Goal: Obtain resource: Download file/media

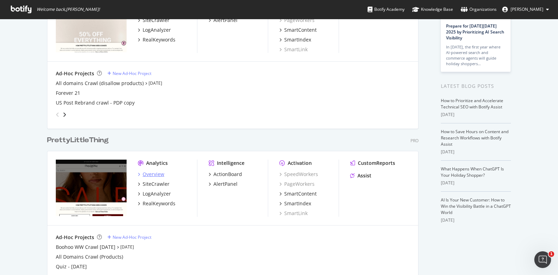
click at [144, 175] on div "Overview" at bounding box center [154, 174] width 22 height 7
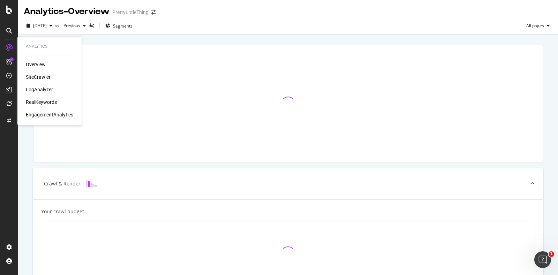
click at [40, 78] on div "SiteCrawler" at bounding box center [38, 77] width 25 height 7
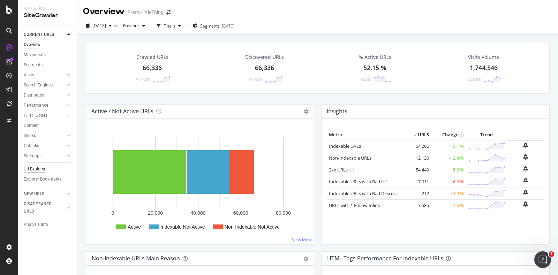
click at [44, 171] on div "Url Explorer" at bounding box center [35, 169] width 22 height 7
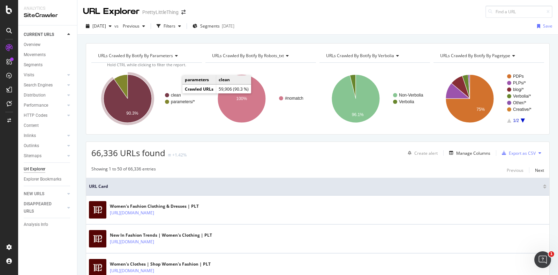
click at [175, 95] on text "clean" at bounding box center [176, 95] width 10 height 5
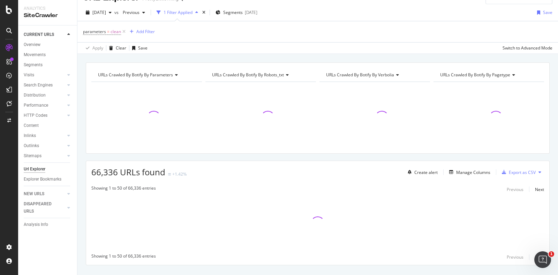
scroll to position [11, 0]
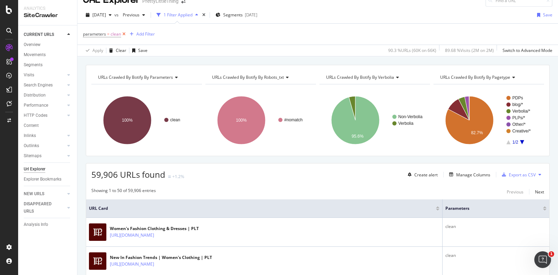
click at [123, 32] on icon at bounding box center [124, 34] width 6 height 7
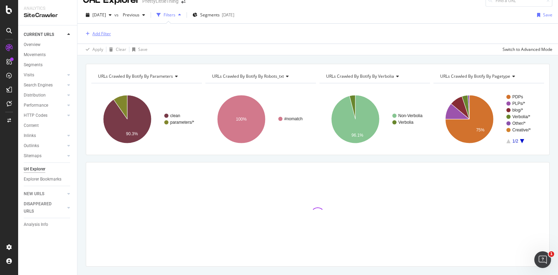
click at [101, 31] on div "Add Filter" at bounding box center [101, 34] width 18 height 6
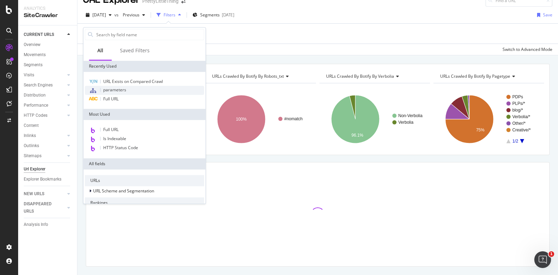
click at [119, 88] on span "parameters" at bounding box center [114, 90] width 23 height 6
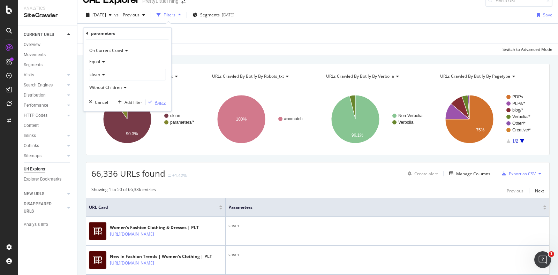
click at [159, 102] on div "Apply" at bounding box center [160, 102] width 11 height 6
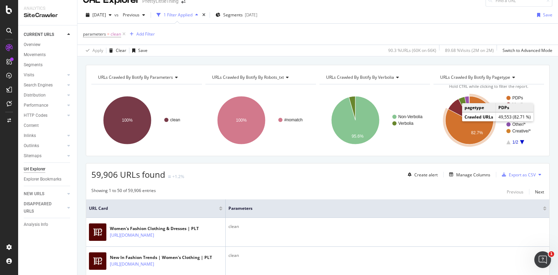
click at [512, 97] on text "PDPs" at bounding box center [517, 98] width 11 height 5
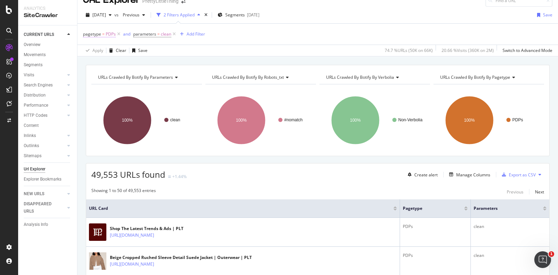
click at [107, 34] on span "PDPs" at bounding box center [111, 34] width 10 height 10
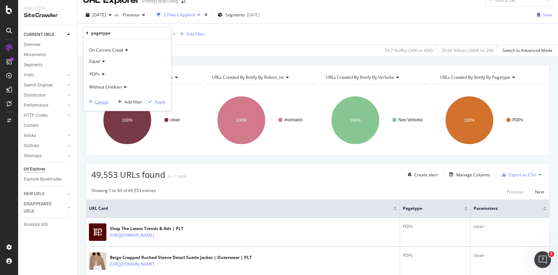
click at [95, 100] on div "Cancel" at bounding box center [101, 102] width 13 height 6
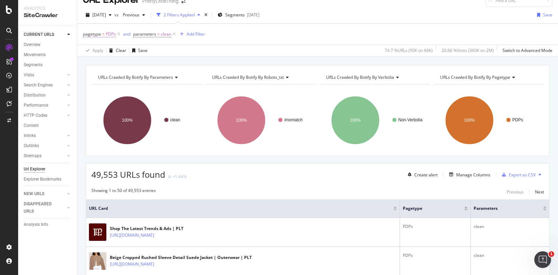
click at [106, 32] on span "PDPs" at bounding box center [111, 34] width 10 height 10
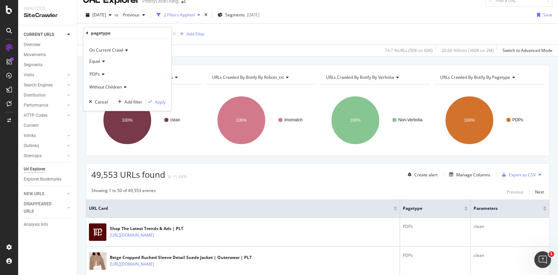
click at [105, 73] on div "PDPs" at bounding box center [127, 74] width 76 height 11
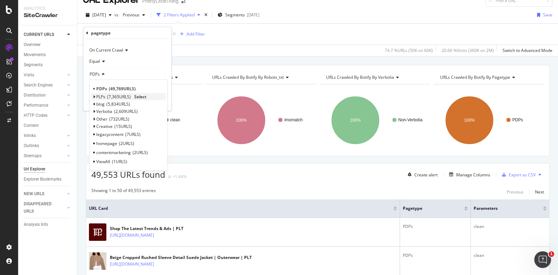
click at [105, 97] on span "PLPs" at bounding box center [100, 97] width 9 height 6
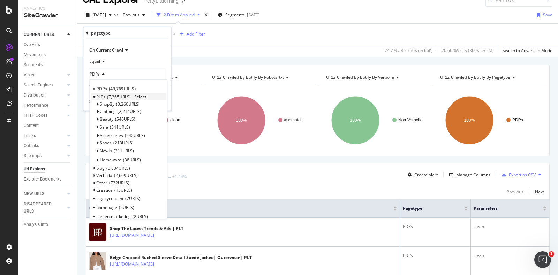
click at [143, 97] on span "Select" at bounding box center [140, 97] width 12 height 6
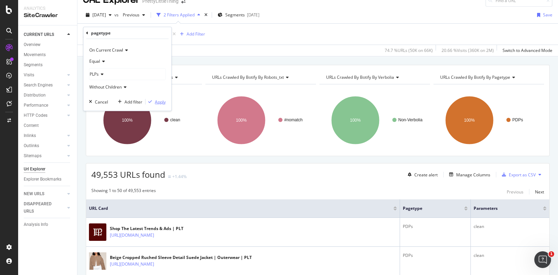
click at [155, 101] on div "Apply" at bounding box center [160, 102] width 11 height 6
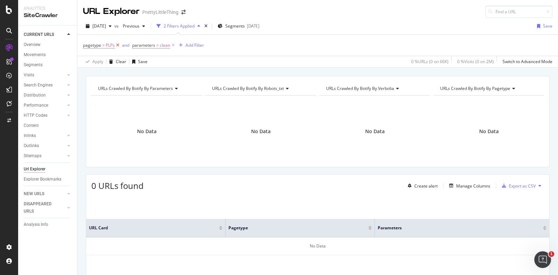
click at [118, 45] on icon at bounding box center [118, 45] width 6 height 7
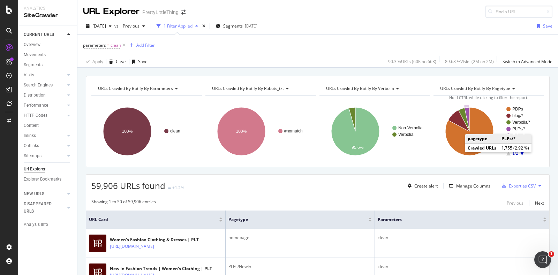
click at [512, 127] on text "PLPs/*" at bounding box center [518, 129] width 13 height 5
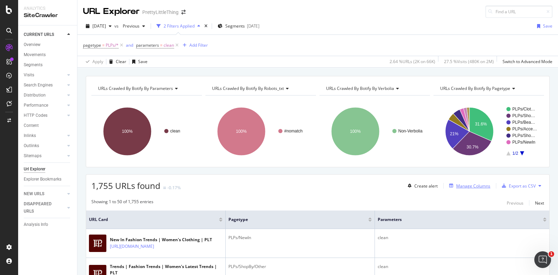
click at [462, 188] on div "Manage Columns" at bounding box center [473, 186] width 34 height 6
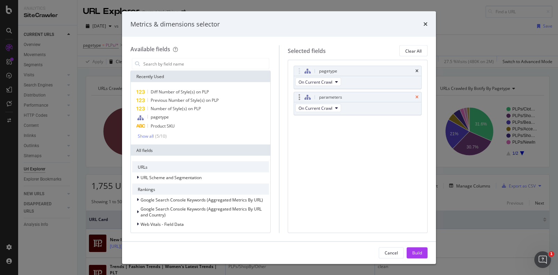
click at [417, 95] on icon "times" at bounding box center [416, 97] width 3 height 4
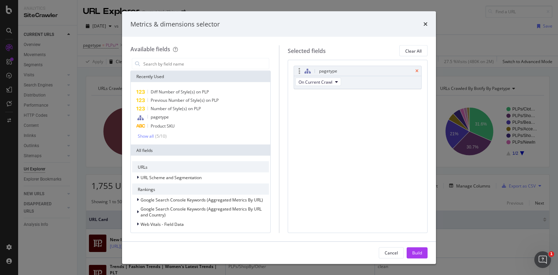
click at [416, 71] on icon "times" at bounding box center [416, 71] width 3 height 4
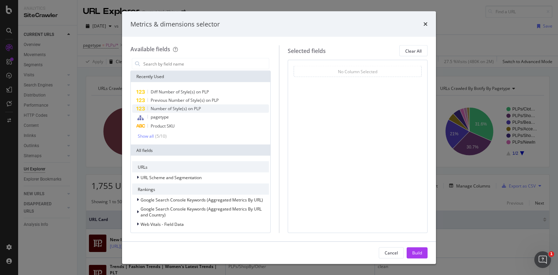
click at [220, 106] on div "Number of Style(s) on PLP" at bounding box center [200, 109] width 137 height 8
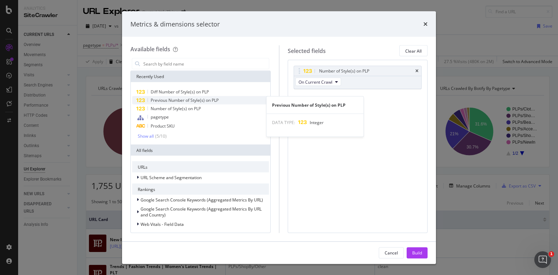
click at [217, 96] on div "Previous Number of Style(s) on PLP" at bounding box center [200, 100] width 137 height 8
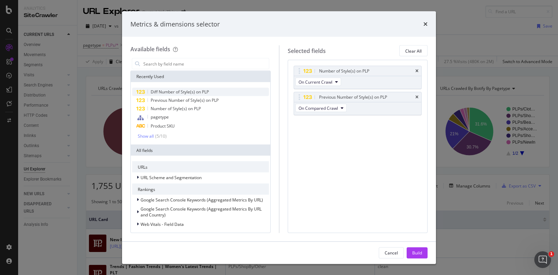
click at [211, 90] on div "Diff Number of Style(s) on PLP" at bounding box center [200, 92] width 137 height 8
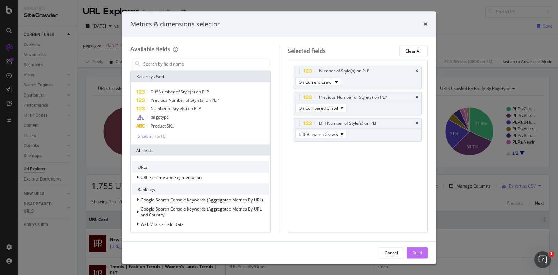
click at [417, 255] on div "Build" at bounding box center [417, 253] width 10 height 6
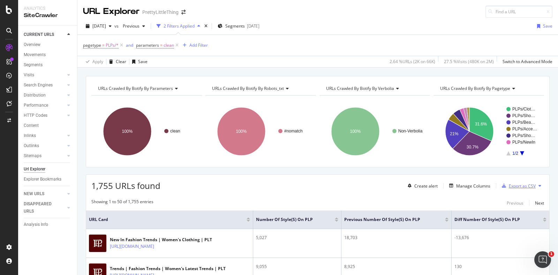
click at [518, 187] on div "Export as CSV" at bounding box center [522, 186] width 27 height 6
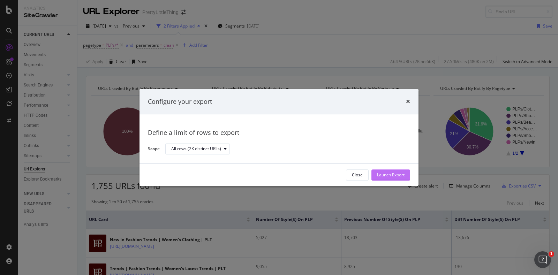
click at [387, 173] on div "Launch Export" at bounding box center [391, 175] width 28 height 6
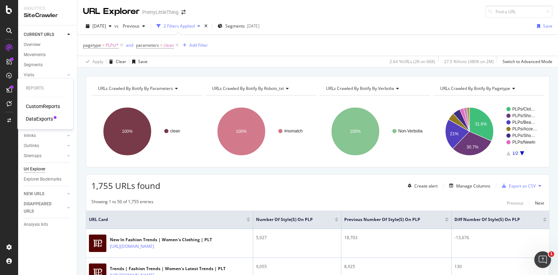
click at [43, 119] on div "DataExports" at bounding box center [39, 118] width 27 height 7
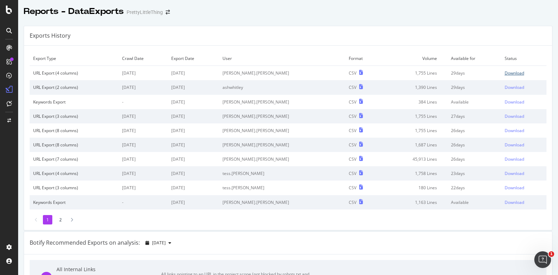
click at [505, 74] on div "Download" at bounding box center [515, 73] width 20 height 6
